Goal: Task Accomplishment & Management: Complete application form

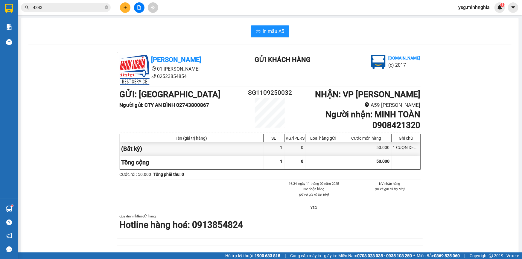
click at [125, 9] on icon "plus" at bounding box center [125, 7] width 4 height 4
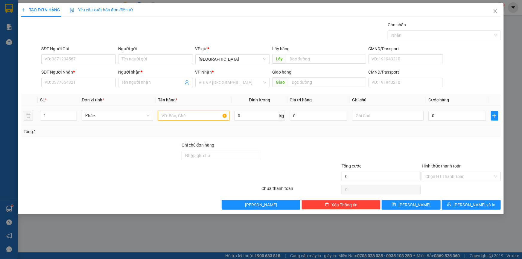
click at [164, 120] on input "text" at bounding box center [193, 116] width 71 height 10
click at [88, 87] on div "SĐT Người Nhận * VD: 0377654321" at bounding box center [78, 79] width 74 height 21
type input "2"
click at [71, 112] on span "Increase Value" at bounding box center [73, 113] width 7 height 5
click at [79, 84] on input "SĐT Người Nhận *" at bounding box center [78, 83] width 74 height 10
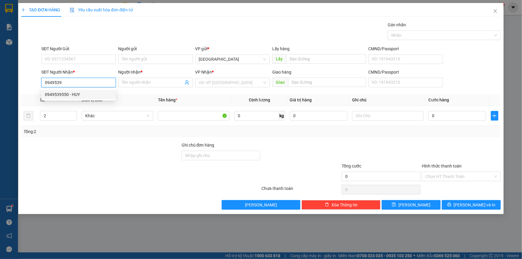
click at [76, 92] on div "0949539550 - HUY" at bounding box center [78, 94] width 67 height 7
type input "0949539550"
type input "HUY"
type input "0949539550"
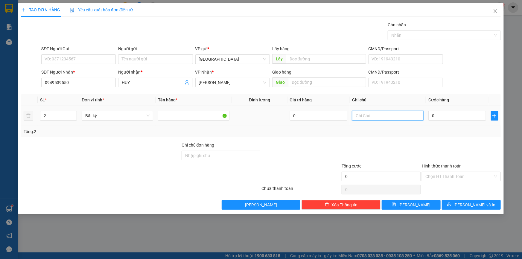
click at [407, 112] on input "text" at bounding box center [387, 116] width 71 height 10
paste input "ÌNH"
paste input "ỤO"
paste input "ƯỢU"
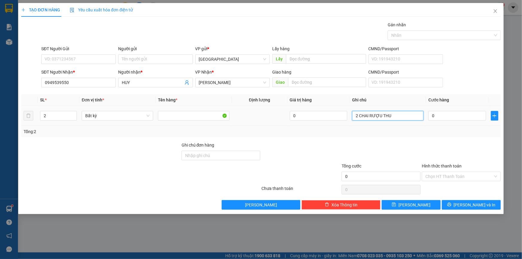
paste input "Ô"
paste input "ỐC"
type input "2 CHAI RƯỢU THUỐC"
click at [108, 57] on input "SĐT Người Gửi" at bounding box center [78, 59] width 74 height 10
type input "0949539550"
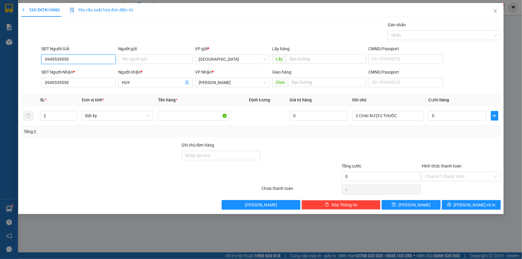
drag, startPoint x: 78, startPoint y: 61, endPoint x: 0, endPoint y: 66, distance: 78.2
click at [0, 66] on div "TẠO ĐƠN HÀNG Yêu cầu xuất hóa đơn điện tử Transit Pickup Surcharge Ids Transit …" at bounding box center [261, 129] width 522 height 259
click at [51, 69] on div "0976606797 - MIDA" at bounding box center [78, 71] width 67 height 7
type input "0976606797"
type input "MIDA"
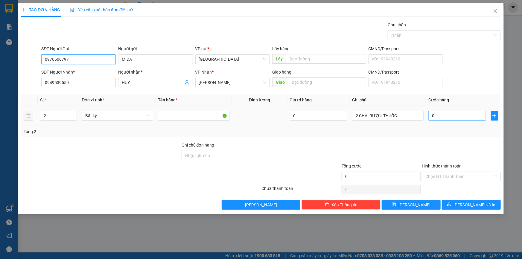
type input "0976606797"
click at [459, 118] on input "0" at bounding box center [457, 116] width 58 height 10
type input "6"
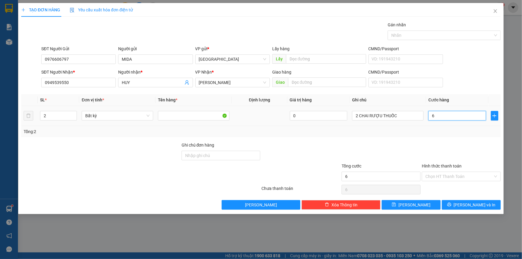
type input "60"
type input "60.000"
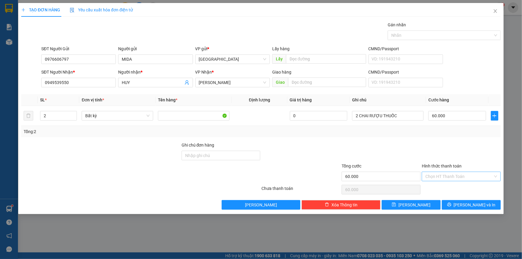
drag, startPoint x: 484, startPoint y: 173, endPoint x: 478, endPoint y: 180, distance: 9.2
click at [483, 173] on input "Hình thức thanh toán" at bounding box center [459, 176] width 68 height 9
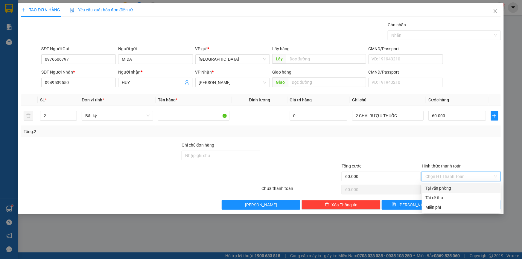
click at [469, 185] on div "Tại văn phòng" at bounding box center [461, 188] width 72 height 7
type input "0"
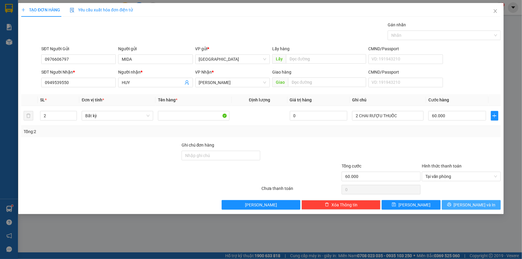
click at [468, 205] on span "[PERSON_NAME] và In" at bounding box center [475, 205] width 42 height 7
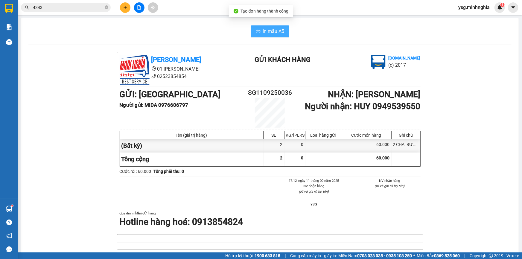
click at [256, 29] on icon "printer" at bounding box center [258, 31] width 5 height 5
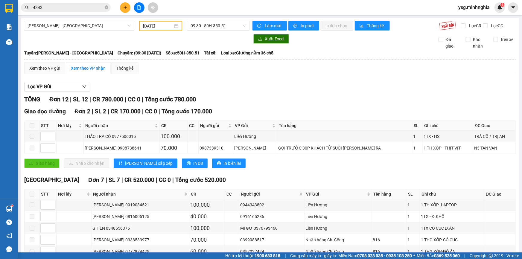
click at [60, 3] on span "4343" at bounding box center [66, 7] width 90 height 9
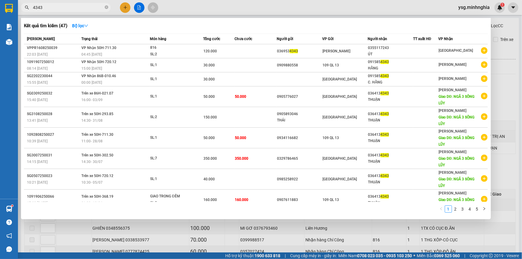
click at [60, 9] on input "4343" at bounding box center [68, 7] width 71 height 7
type input "4"
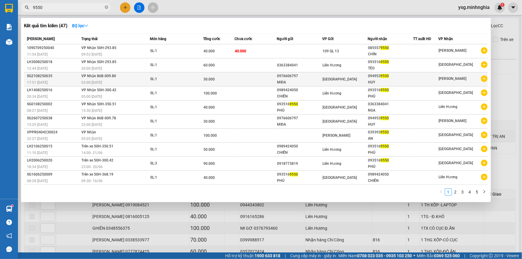
type input "9550"
click at [190, 79] on div "SL: 1" at bounding box center [172, 79] width 45 height 7
